Goal: Transaction & Acquisition: Obtain resource

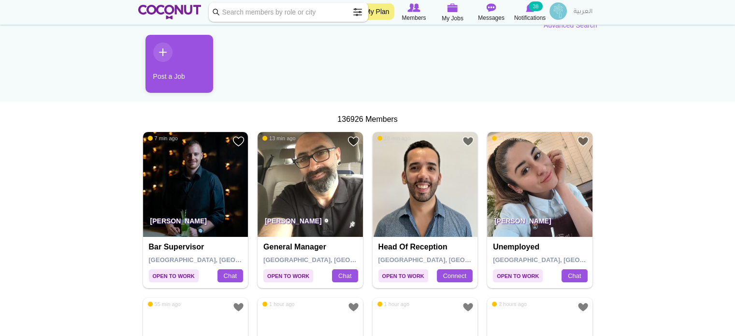
scroll to position [97, 0]
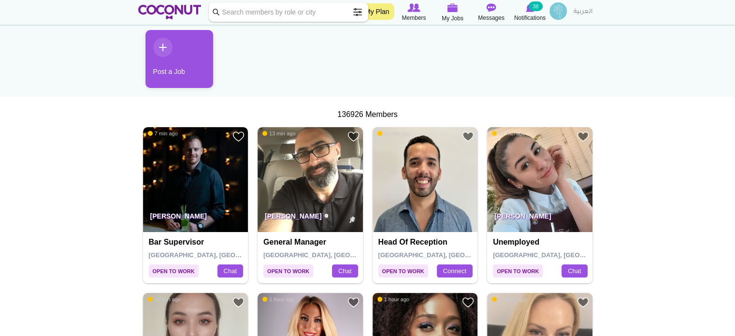
click at [194, 178] on img at bounding box center [195, 179] width 105 height 105
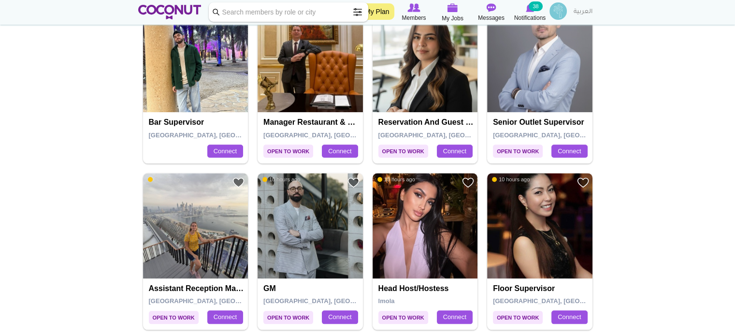
scroll to position [1111, 0]
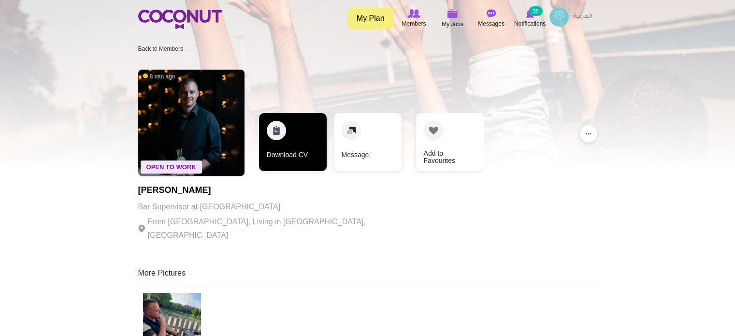
click at [291, 145] on link "Download CV" at bounding box center [293, 142] width 68 height 58
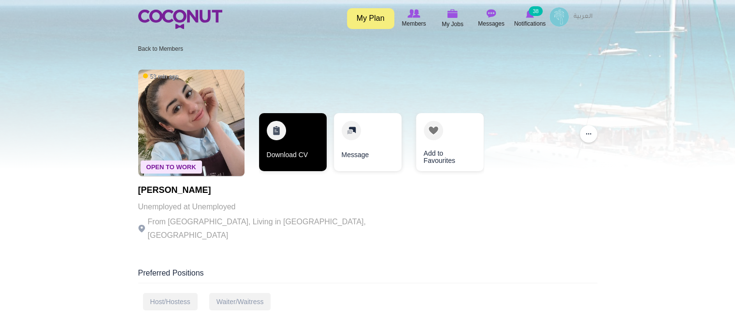
click at [294, 158] on link "Download CV" at bounding box center [293, 142] width 68 height 58
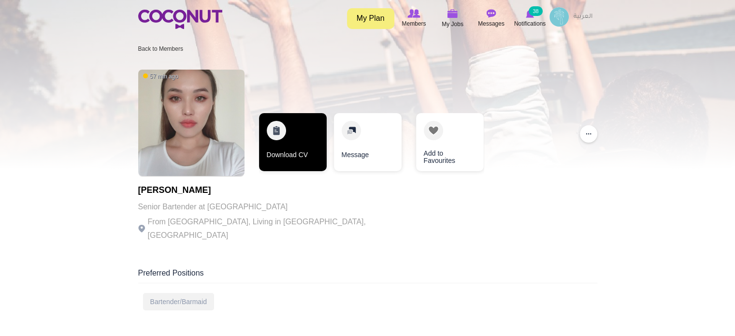
click at [287, 150] on link "Download CV" at bounding box center [293, 142] width 68 height 58
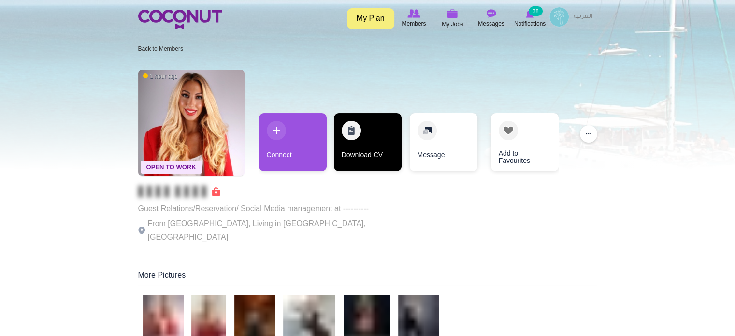
click at [365, 148] on link "Download CV" at bounding box center [368, 142] width 68 height 58
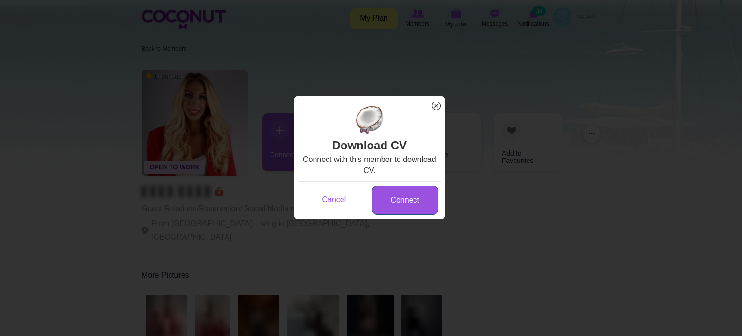
click at [394, 190] on link "Connect" at bounding box center [405, 200] width 66 height 29
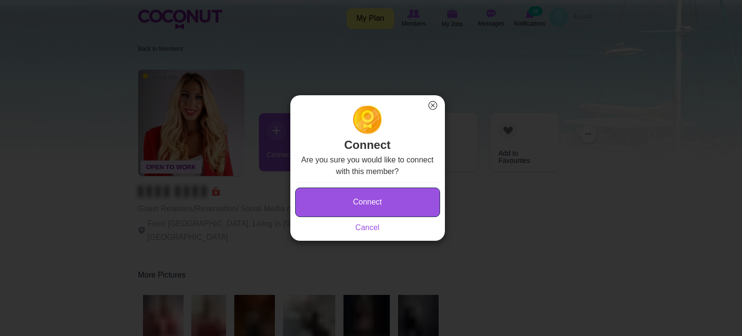
click at [393, 190] on button "Connect" at bounding box center [367, 201] width 145 height 29
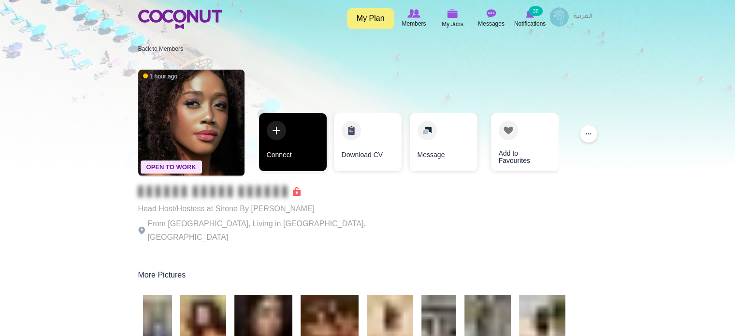
click at [302, 143] on link "Connect" at bounding box center [293, 142] width 68 height 58
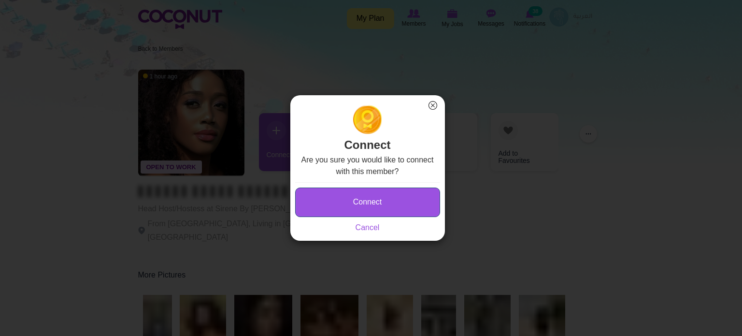
click at [372, 201] on button "Connect" at bounding box center [367, 201] width 145 height 29
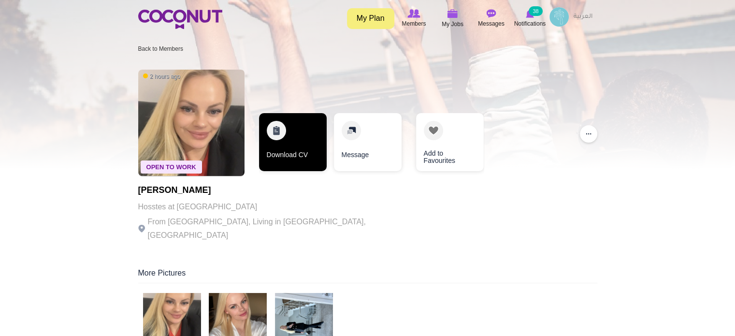
click at [294, 150] on link "Download CV" at bounding box center [293, 142] width 68 height 58
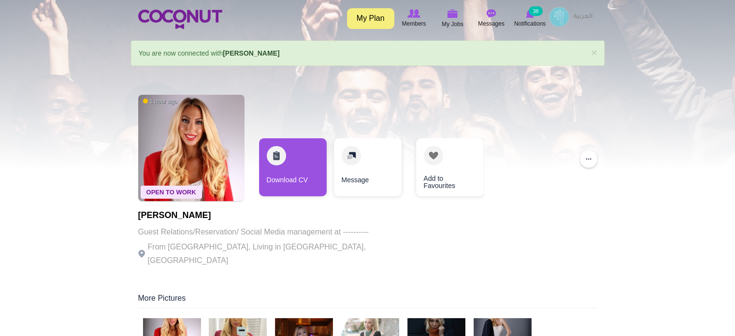
click at [279, 173] on link "Download CV" at bounding box center [293, 167] width 68 height 58
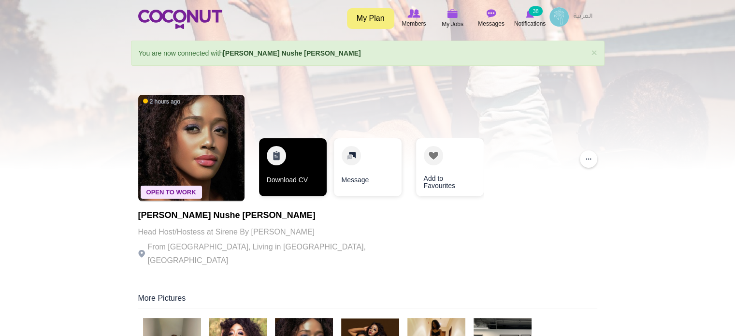
click at [271, 172] on link "Download CV" at bounding box center [293, 167] width 68 height 58
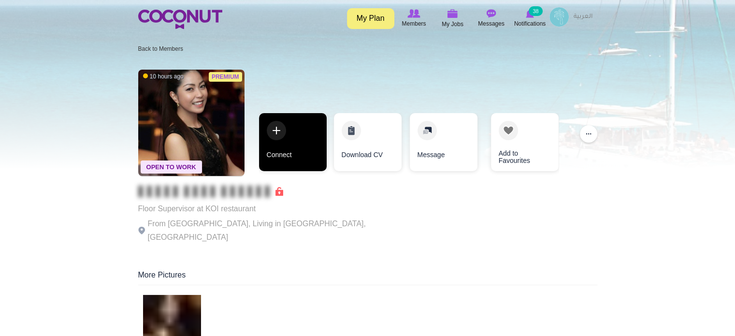
click at [281, 156] on link "Connect" at bounding box center [293, 142] width 68 height 58
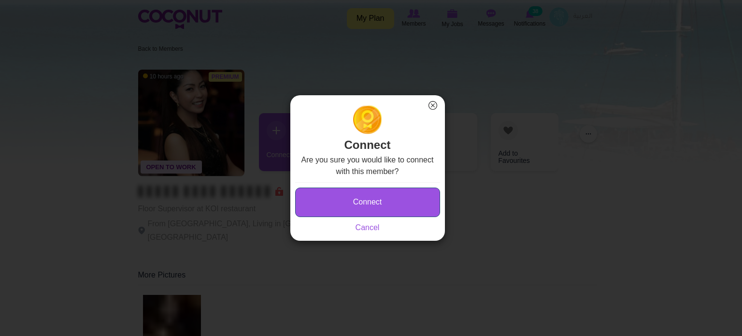
click at [368, 201] on button "Connect" at bounding box center [367, 201] width 145 height 29
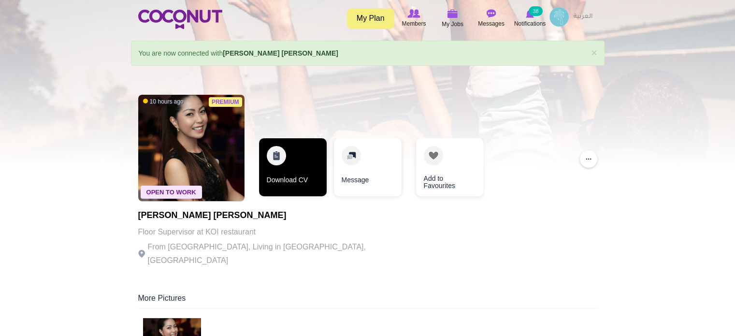
click at [311, 157] on link "Download CV" at bounding box center [293, 167] width 68 height 58
